Goal: Transaction & Acquisition: Purchase product/service

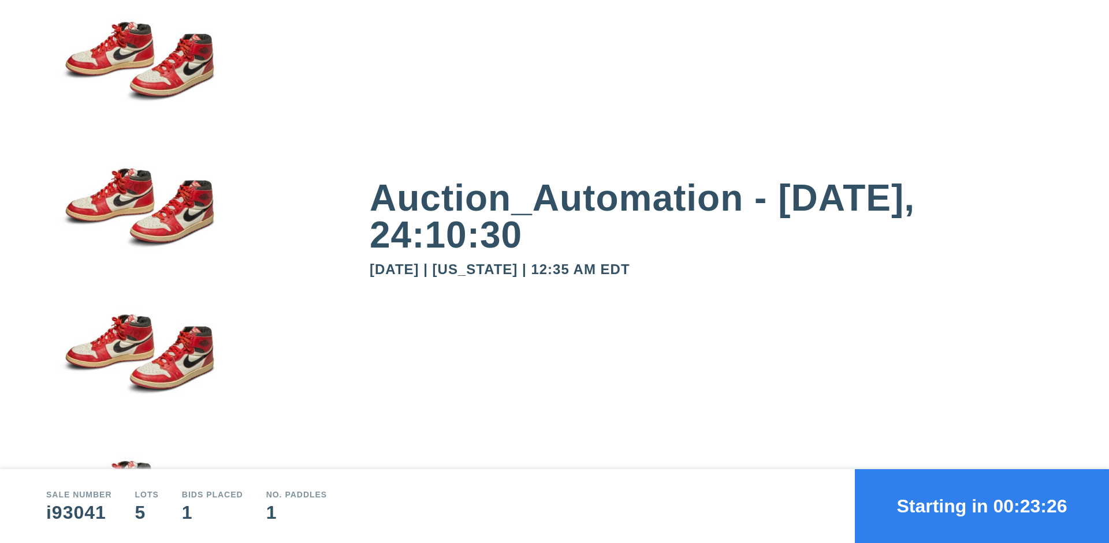
click at [982, 506] on button "Starting in 00:23:26" at bounding box center [982, 506] width 254 height 74
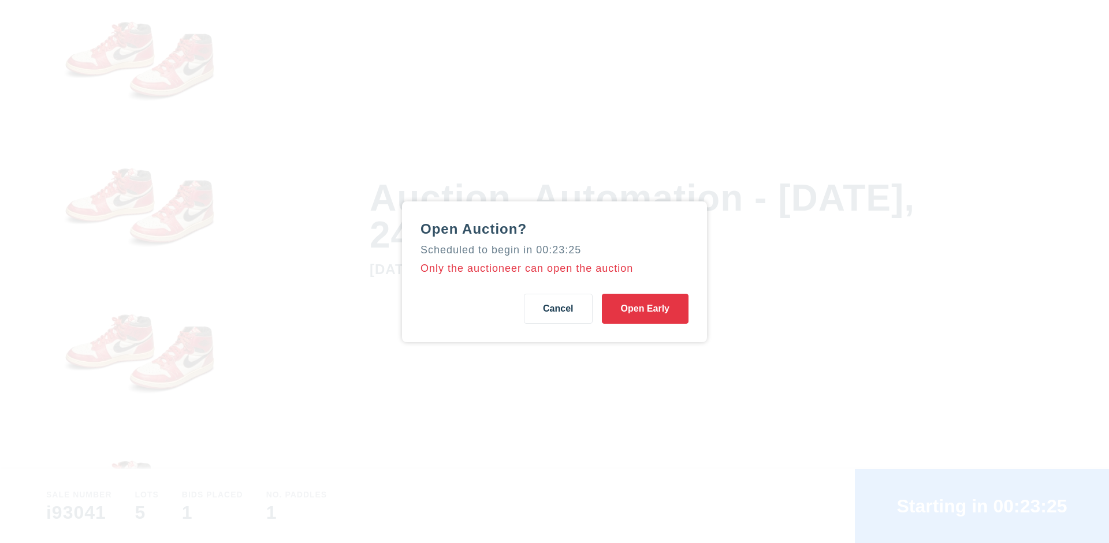
click at [645, 308] on button "Open Early" at bounding box center [645, 309] width 87 height 30
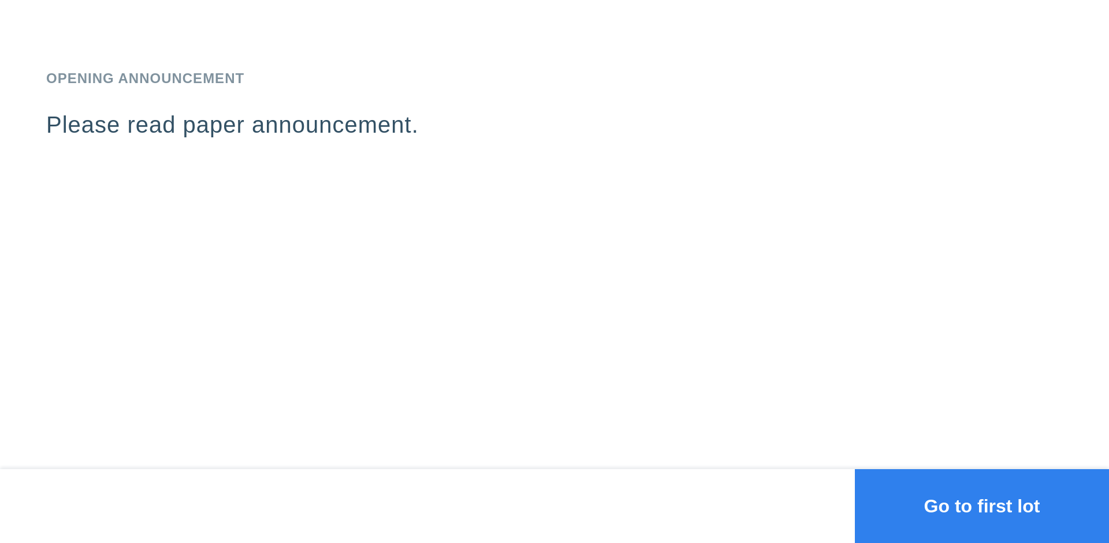
click at [982, 506] on button "Go to first lot" at bounding box center [982, 506] width 254 height 74
